Goal: Task Accomplishment & Management: Manage account settings

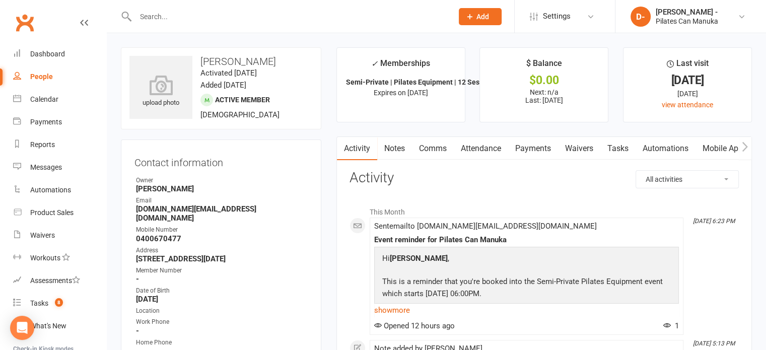
click at [399, 147] on link "Notes" at bounding box center [394, 148] width 35 height 23
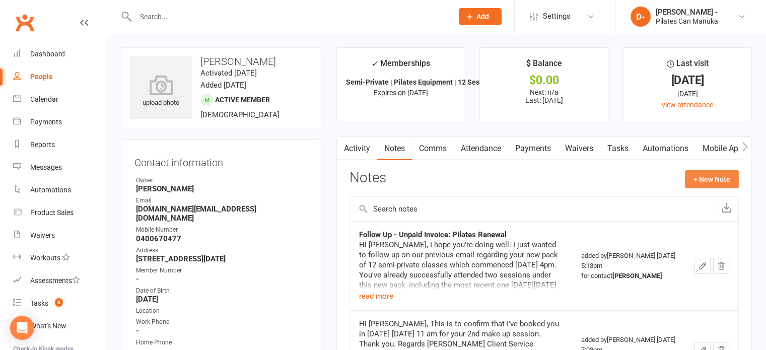
click at [711, 181] on button "+ New Note" at bounding box center [712, 179] width 54 height 18
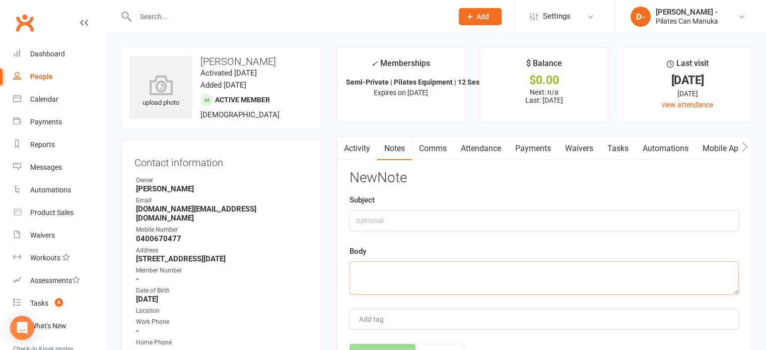
click at [375, 272] on textarea at bounding box center [544, 277] width 389 height 33
paste textarea "Hi [PERSON_NAME], As discussed earlier [DATE], I have asked our admin team to c…"
type textarea "Hi [PERSON_NAME], As discussed earlier [DATE], I have asked our admin team to c…"
click at [406, 221] on input "text" at bounding box center [544, 220] width 389 height 21
drag, startPoint x: 386, startPoint y: 218, endPoint x: 395, endPoint y: 223, distance: 9.9
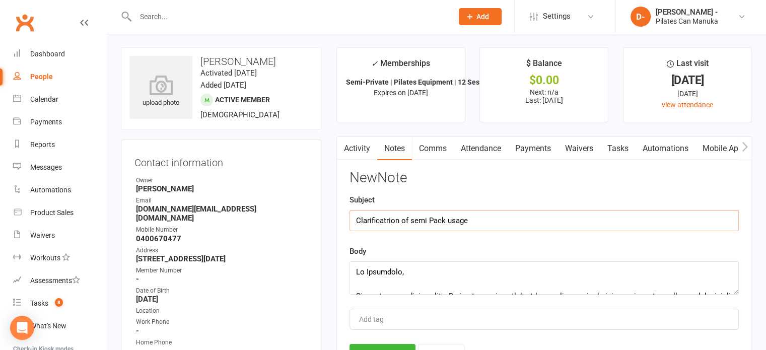
click at [391, 219] on input "Clarificatrion of semi Pack usage" at bounding box center [544, 220] width 389 height 21
type input "Clarification of semi Pack usage"
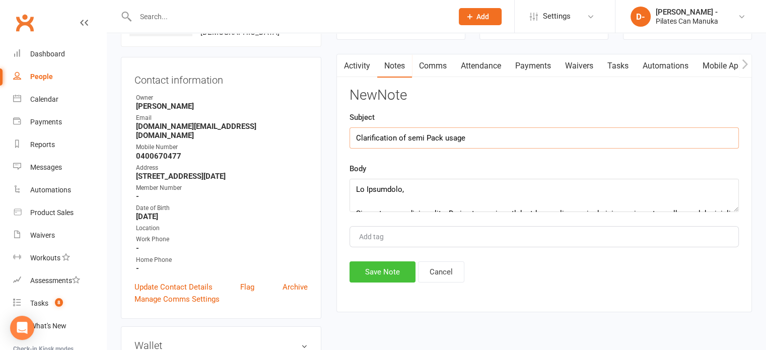
scroll to position [101, 0]
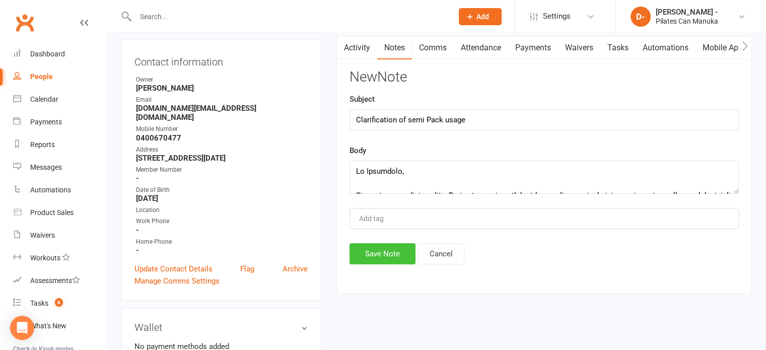
click at [399, 250] on button "Save Note" at bounding box center [383, 253] width 66 height 21
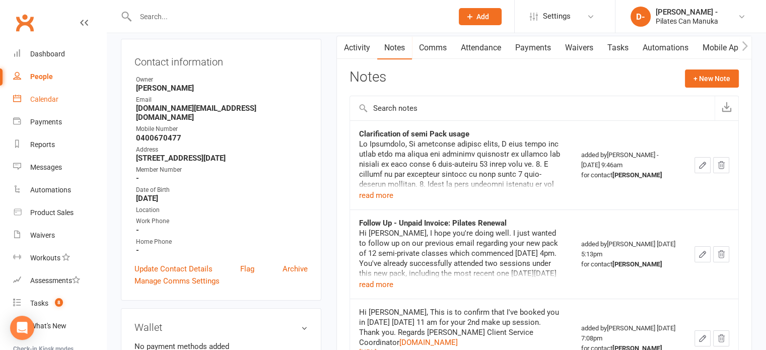
click at [54, 100] on div "Calendar" at bounding box center [44, 99] width 28 height 8
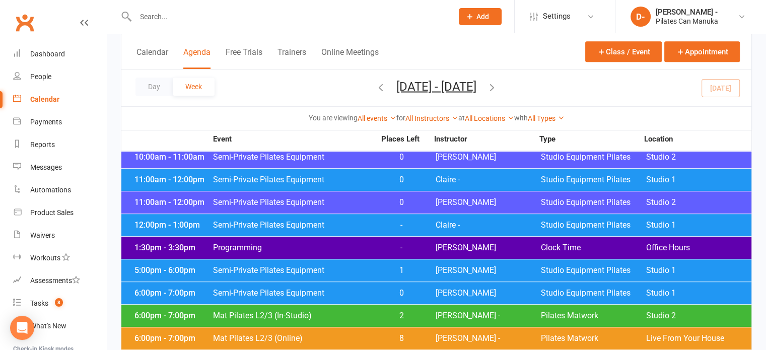
scroll to position [806, 0]
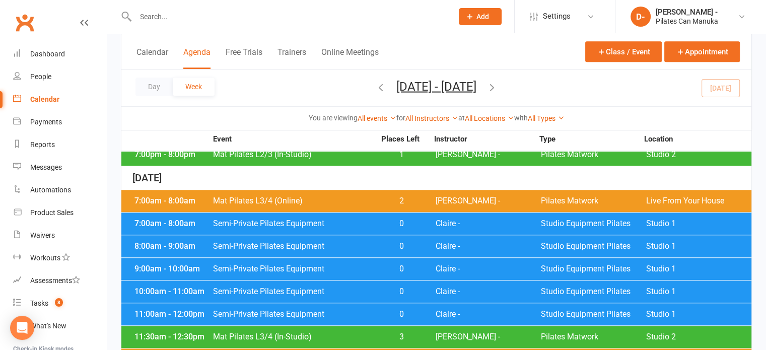
click at [340, 197] on span "Mat Pilates L3/4 (Online)" at bounding box center [294, 201] width 163 height 8
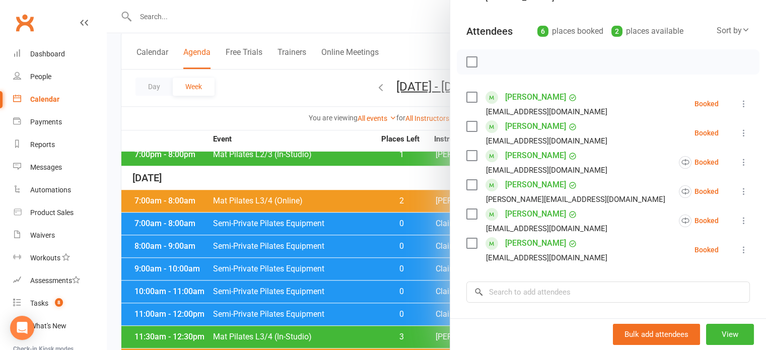
scroll to position [101, 0]
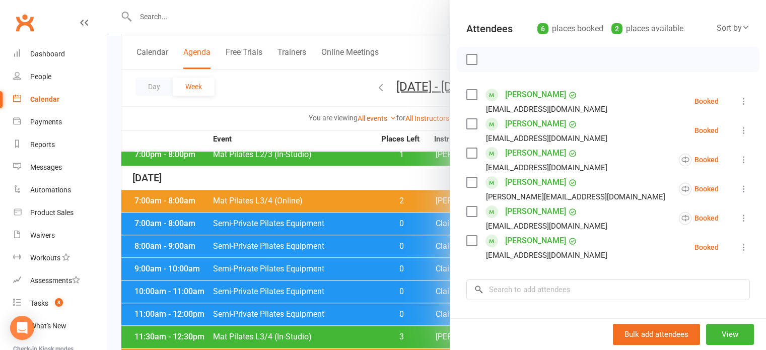
click at [467, 56] on label at bounding box center [472, 59] width 10 height 10
click at [468, 242] on label at bounding box center [472, 241] width 10 height 10
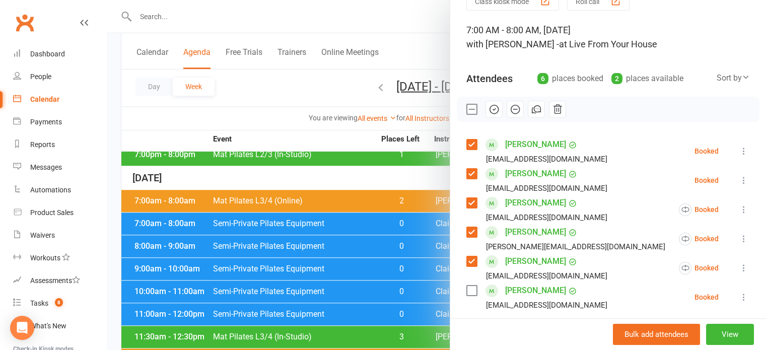
scroll to position [50, 0]
click at [489, 110] on icon "button" at bounding box center [494, 109] width 11 height 11
click at [739, 298] on icon at bounding box center [744, 298] width 10 height 10
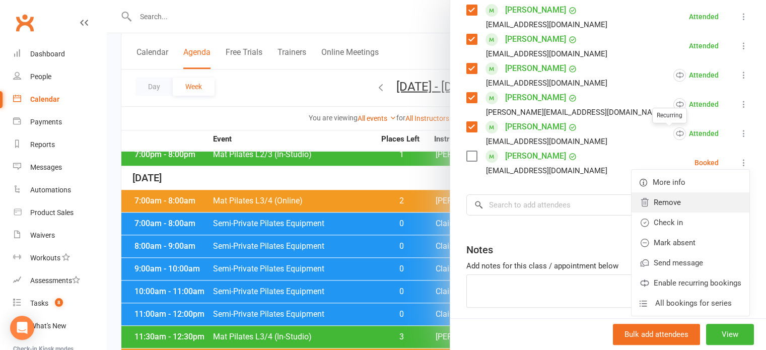
scroll to position [202, 0]
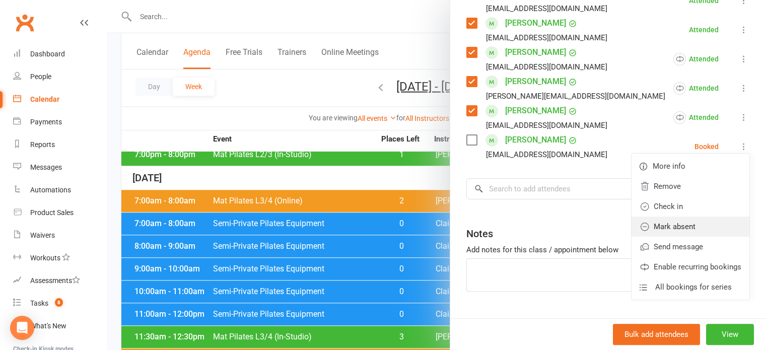
click at [668, 229] on link "Mark absent" at bounding box center [691, 227] width 118 height 20
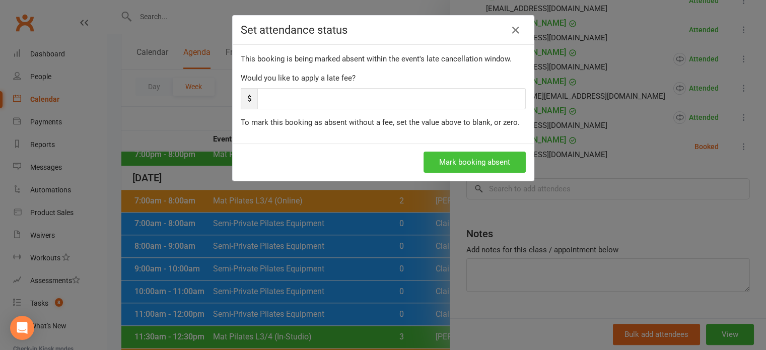
click at [463, 161] on button "Mark booking absent" at bounding box center [475, 162] width 102 height 21
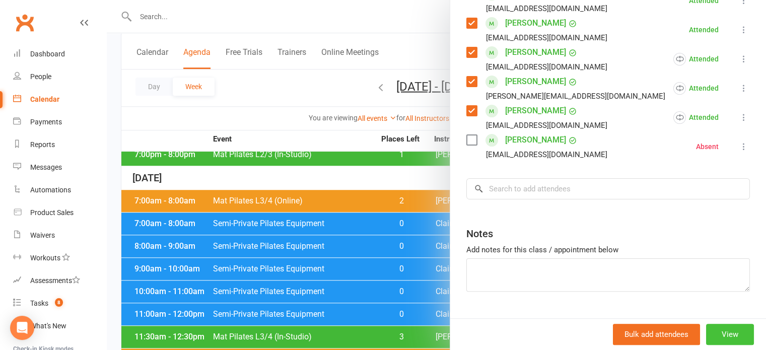
click at [721, 339] on button "View" at bounding box center [730, 334] width 48 height 21
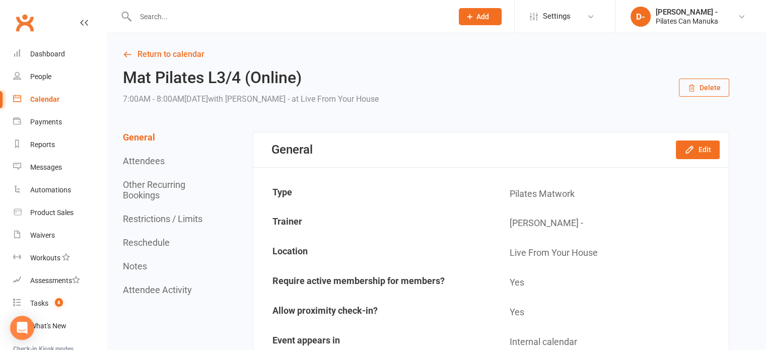
drag, startPoint x: 337, startPoint y: 22, endPoint x: 324, endPoint y: 21, distance: 12.2
click at [336, 20] on input "text" at bounding box center [289, 17] width 313 height 14
click at [48, 97] on div "Calendar" at bounding box center [44, 99] width 29 height 8
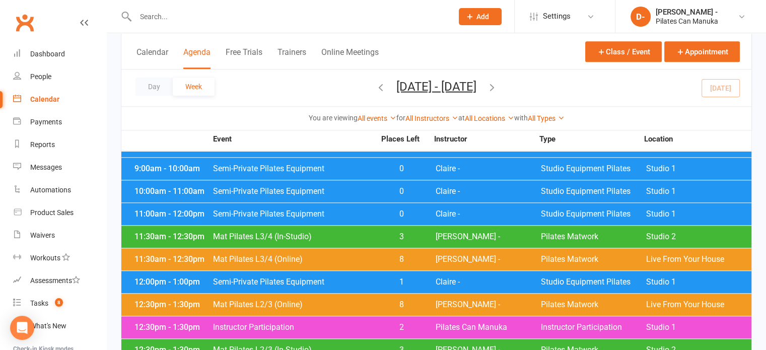
scroll to position [907, 0]
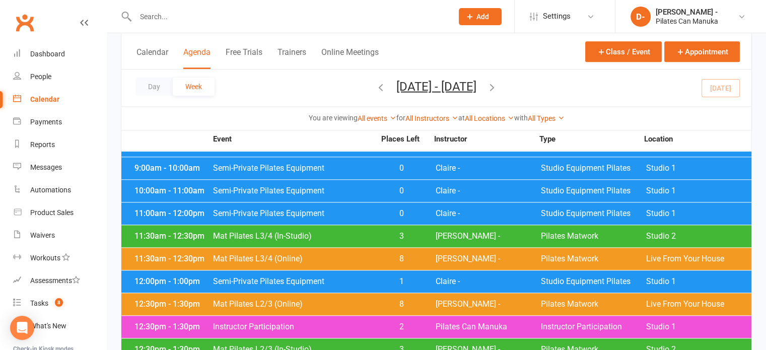
click at [236, 255] on span "Mat Pilates L3/4 (Online)" at bounding box center [294, 259] width 163 height 8
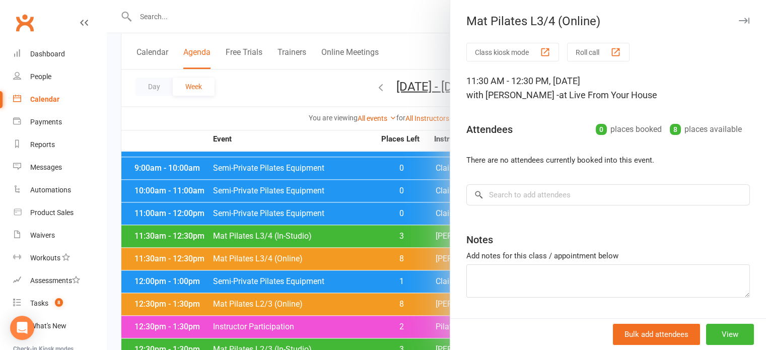
click at [170, 120] on div at bounding box center [437, 175] width 660 height 350
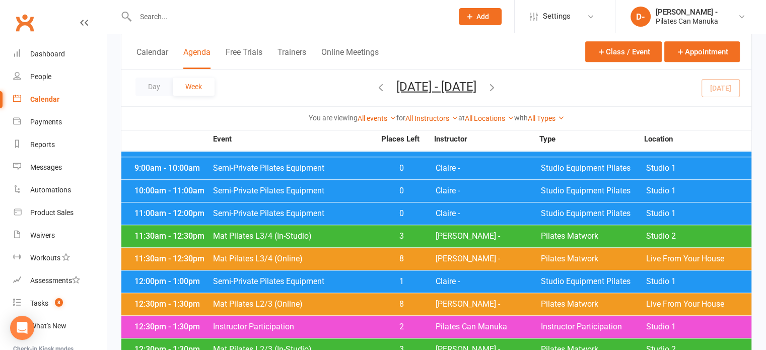
click at [263, 232] on span "Mat Pilates L3/4 (In-Studio)" at bounding box center [294, 236] width 163 height 8
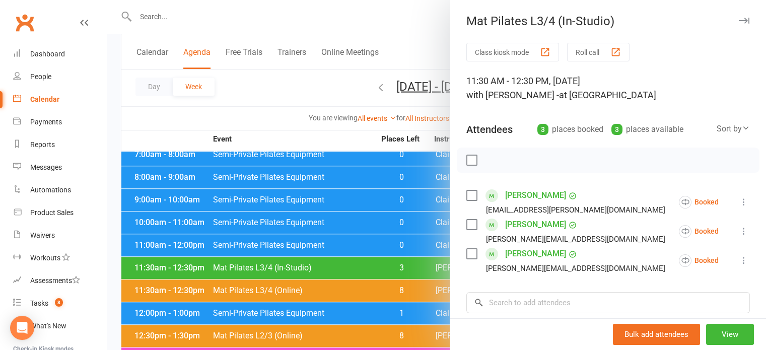
scroll to position [857, 0]
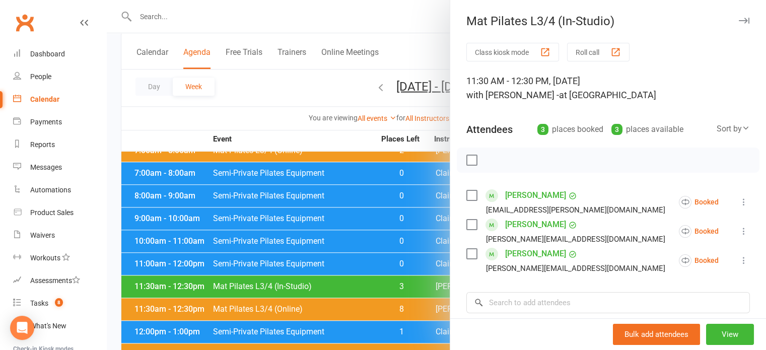
click at [257, 17] on div at bounding box center [437, 175] width 660 height 350
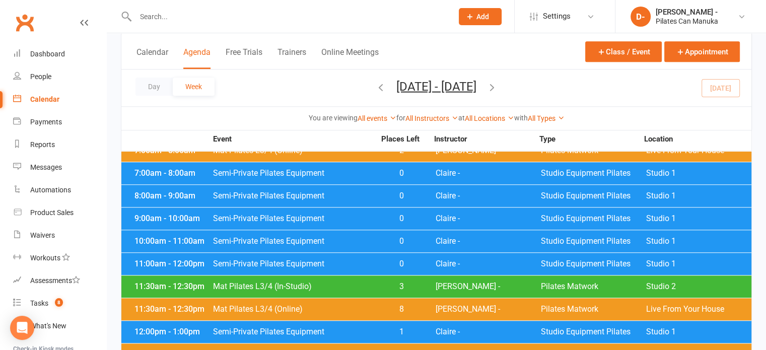
click at [298, 237] on span "Semi-Private Pilates Equipment" at bounding box center [294, 241] width 163 height 8
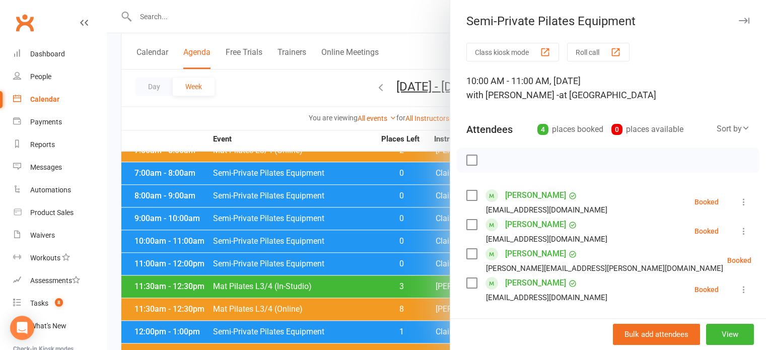
click at [256, 89] on div at bounding box center [437, 175] width 660 height 350
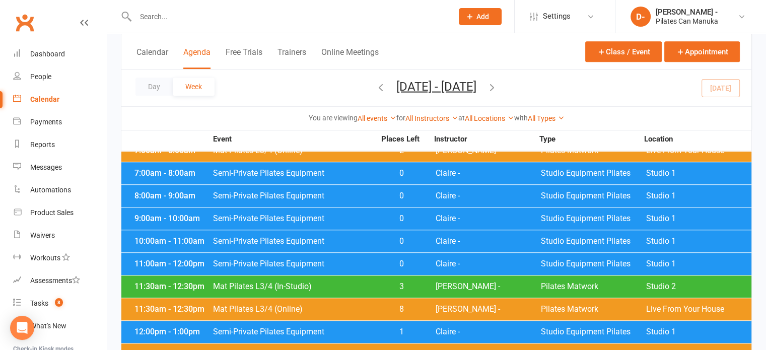
click at [261, 260] on span "Semi-Private Pilates Equipment" at bounding box center [294, 264] width 163 height 8
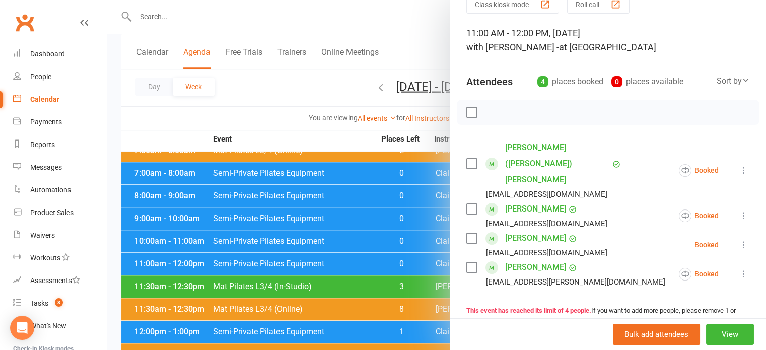
scroll to position [50, 0]
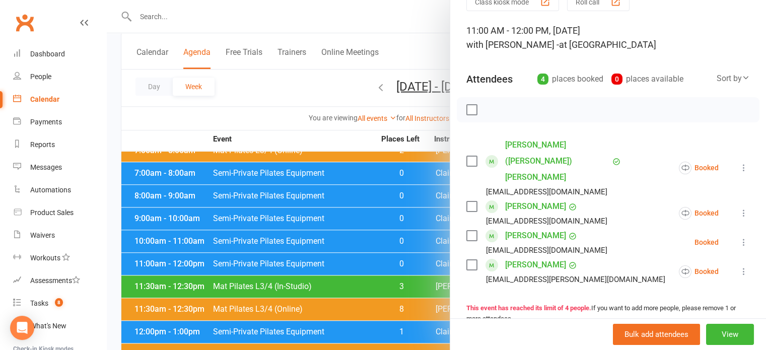
click at [272, 86] on div at bounding box center [437, 175] width 660 height 350
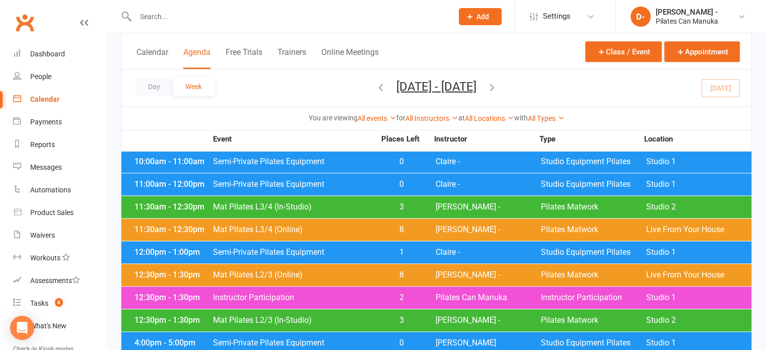
scroll to position [957, 0]
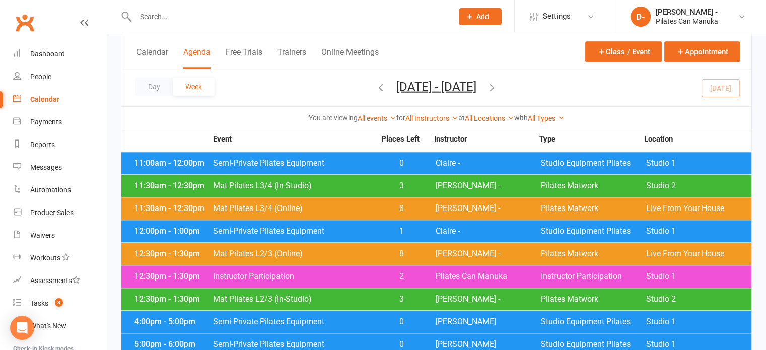
click at [286, 227] on span "Semi-Private Pilates Equipment" at bounding box center [294, 231] width 163 height 8
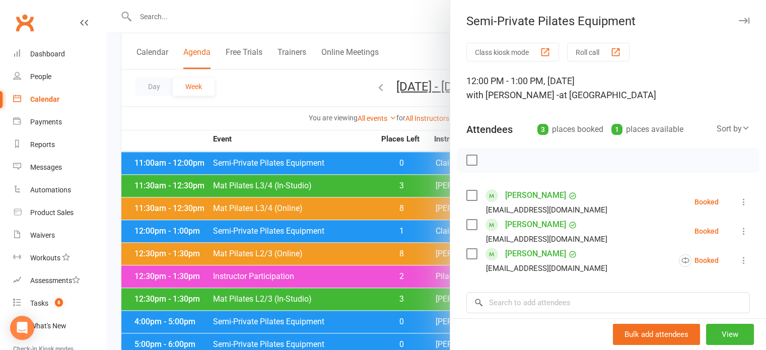
click at [251, 88] on div at bounding box center [437, 175] width 660 height 350
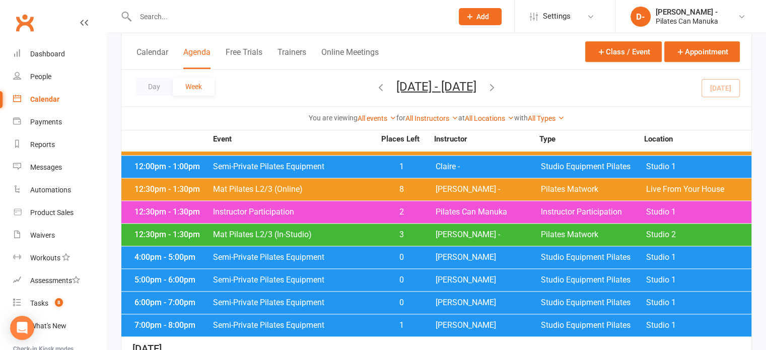
scroll to position [1209, 0]
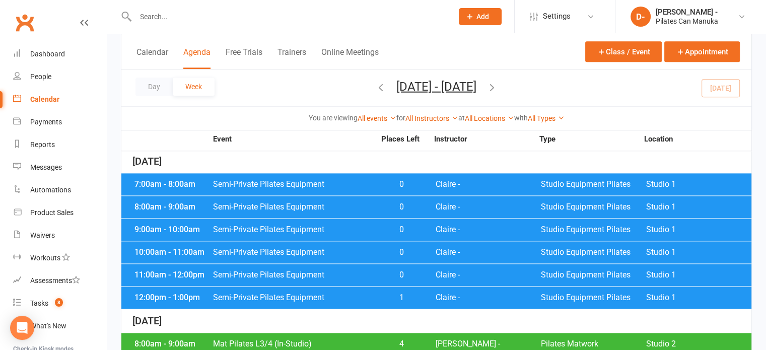
click at [310, 8] on div at bounding box center [283, 16] width 325 height 33
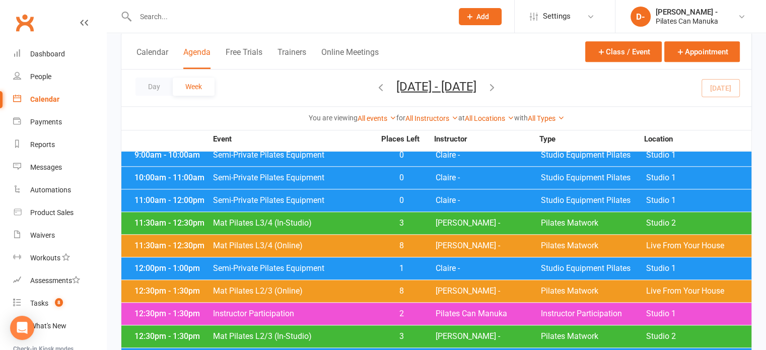
scroll to position [904, 0]
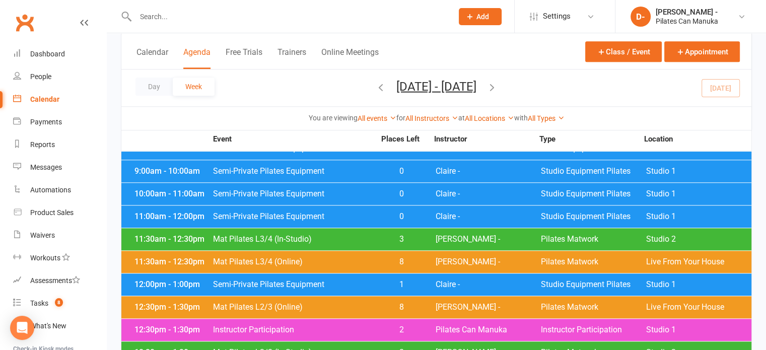
click at [272, 8] on div at bounding box center [283, 16] width 325 height 33
